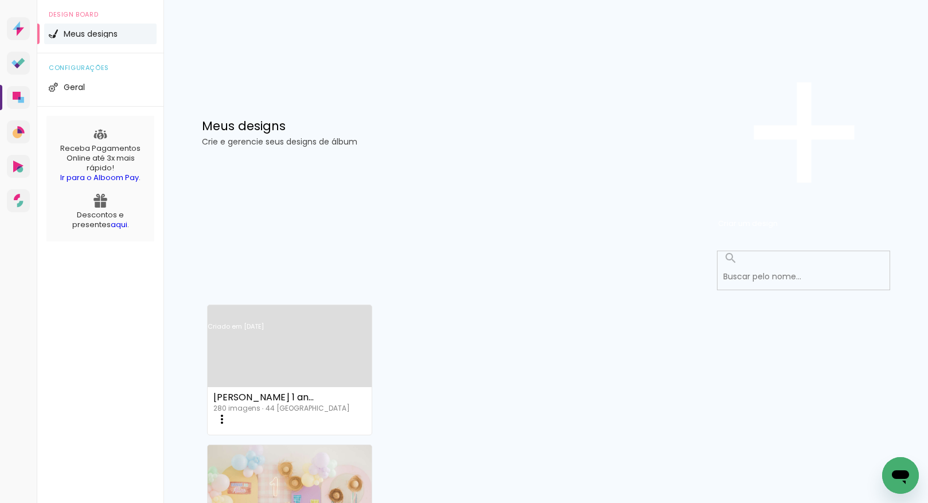
click at [315, 309] on link "Criado em [DATE]" at bounding box center [290, 341] width 165 height 65
